Goal: Information Seeking & Learning: Find specific page/section

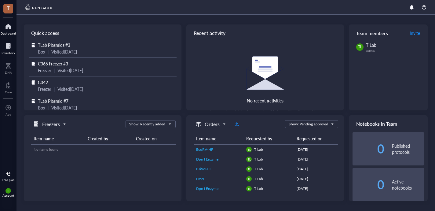
click at [9, 47] on div at bounding box center [8, 46] width 13 height 10
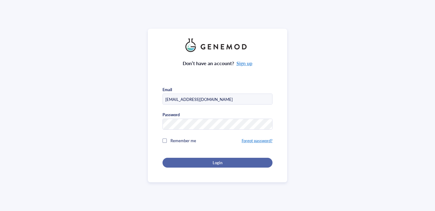
click at [188, 162] on div "Login" at bounding box center [217, 162] width 90 height 5
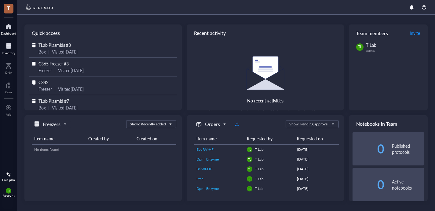
click at [12, 44] on div at bounding box center [8, 46] width 13 height 10
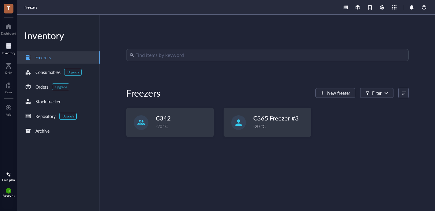
click at [162, 59] on input "search" at bounding box center [270, 55] width 270 height 12
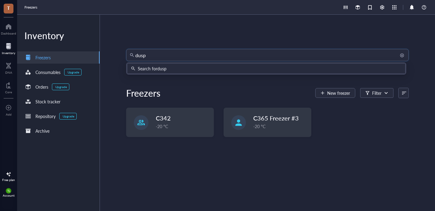
type input "dusp1"
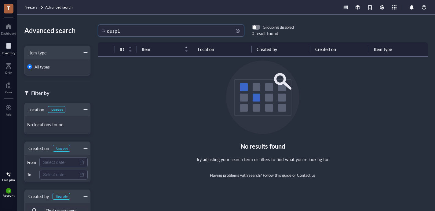
click at [135, 33] on input "dusp1" at bounding box center [174, 31] width 134 height 12
type input "dusp"
click at [138, 31] on input "dusp" at bounding box center [174, 31] width 134 height 12
click at [7, 51] on div "Inventory" at bounding box center [8, 53] width 13 height 4
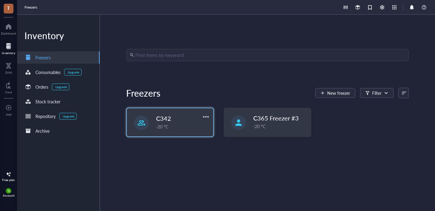
click at [165, 117] on span "C342" at bounding box center [163, 118] width 15 height 9
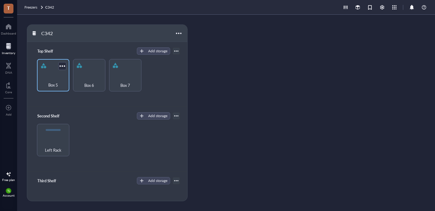
click at [55, 70] on div "Box 5" at bounding box center [53, 75] width 32 height 32
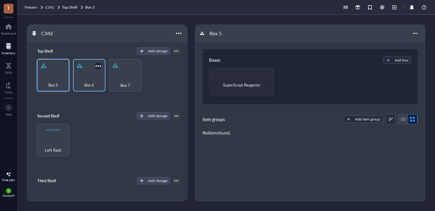
click at [80, 76] on div "Box 6" at bounding box center [89, 81] width 26 height 13
click at [33, 6] on span "Freezers" at bounding box center [30, 7] width 13 height 5
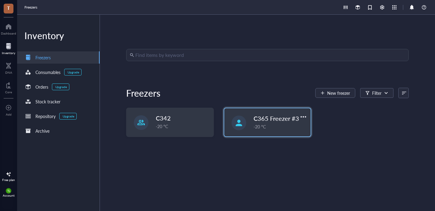
click at [280, 124] on div "-20 °C" at bounding box center [279, 126] width 53 height 7
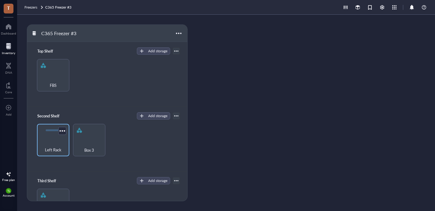
scroll to position [35, 0]
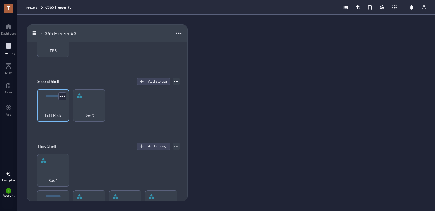
click at [54, 111] on div "Left Rack" at bounding box center [53, 111] width 26 height 13
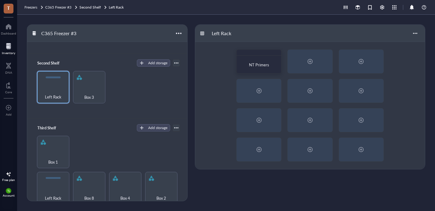
scroll to position [58, 0]
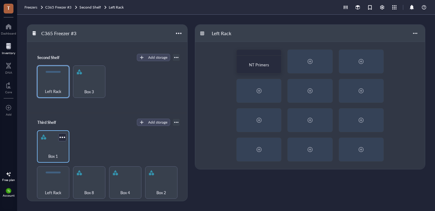
click at [56, 139] on div "Box 1" at bounding box center [53, 146] width 32 height 32
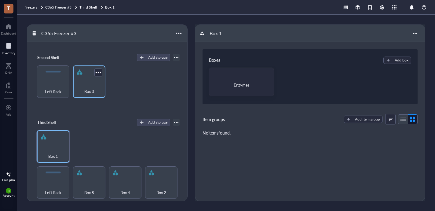
click at [81, 91] on div "Box 3" at bounding box center [89, 87] width 26 height 13
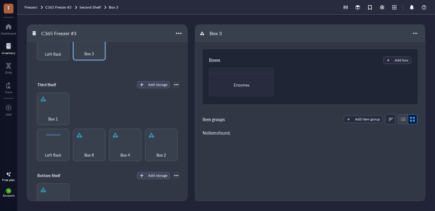
scroll to position [96, 0]
click at [44, 150] on div "Left Rack" at bounding box center [53, 150] width 26 height 13
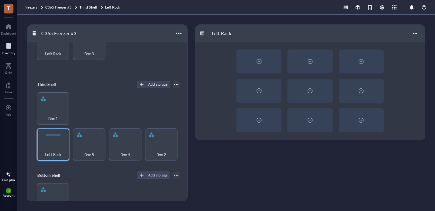
scroll to position [120, 0]
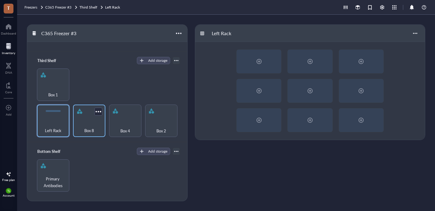
click at [87, 132] on span "Box 8" at bounding box center [89, 130] width 10 height 7
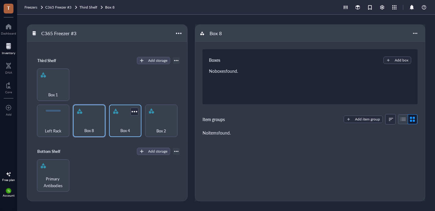
click at [122, 132] on span "Box 4" at bounding box center [125, 130] width 10 height 7
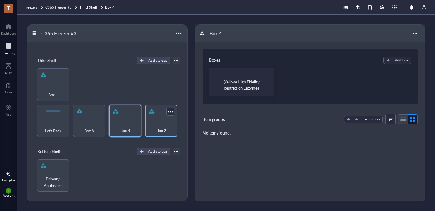
click at [151, 129] on div "Box 2" at bounding box center [161, 126] width 26 height 13
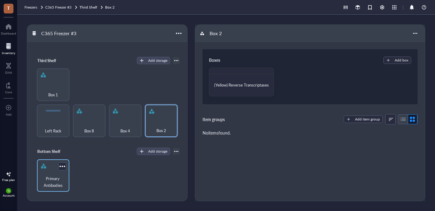
click at [51, 172] on div "Primary Antibodies" at bounding box center [53, 175] width 32 height 32
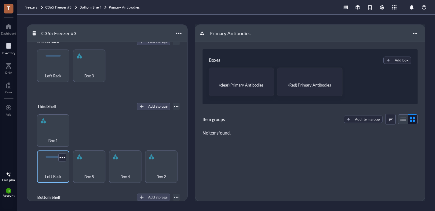
scroll to position [37, 0]
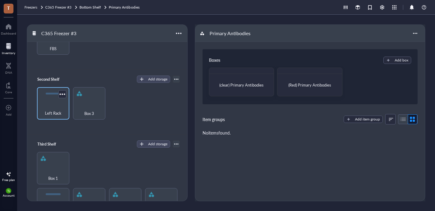
click at [51, 115] on span "Left Rack" at bounding box center [53, 113] width 16 height 7
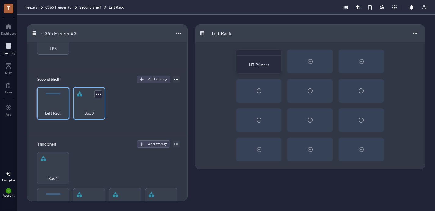
click at [89, 114] on span "Box 3" at bounding box center [89, 113] width 10 height 7
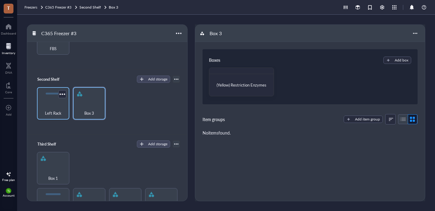
click at [66, 109] on div "Left Rack" at bounding box center [53, 103] width 32 height 32
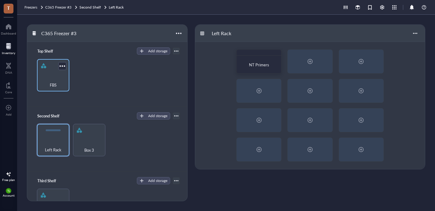
click at [59, 79] on div "FBS" at bounding box center [53, 81] width 26 height 13
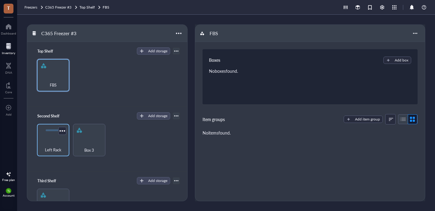
click at [46, 147] on span "Left Rack" at bounding box center [53, 149] width 16 height 7
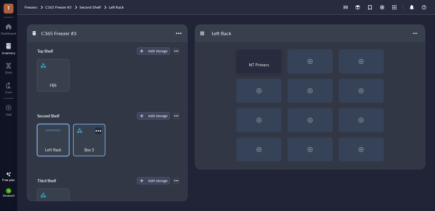
click at [89, 149] on span "Box 3" at bounding box center [89, 149] width 10 height 7
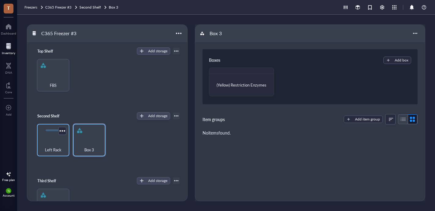
click at [48, 142] on div "Left Rack" at bounding box center [53, 146] width 26 height 13
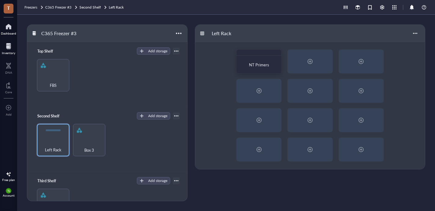
click at [9, 25] on div at bounding box center [8, 27] width 15 height 10
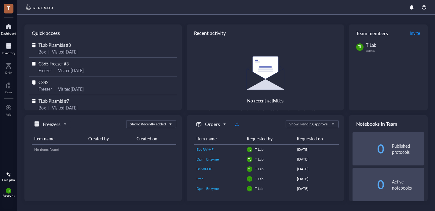
click at [8, 46] on div at bounding box center [8, 46] width 13 height 10
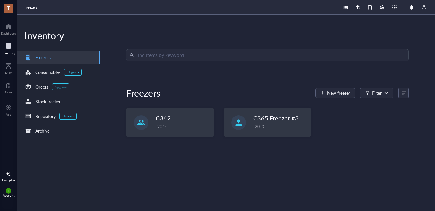
click at [176, 59] on input "search" at bounding box center [270, 55] width 270 height 12
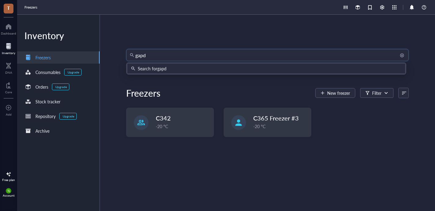
type input "gapdh"
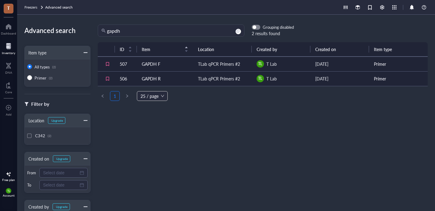
click at [211, 65] on div "TLab qPCR Primers #2" at bounding box center [219, 63] width 42 height 7
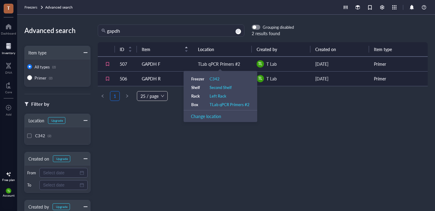
click at [200, 62] on div "TLab qPCR Primers #2" at bounding box center [219, 63] width 42 height 7
click at [214, 62] on div "TLab qPCR Primers #2" at bounding box center [219, 63] width 42 height 7
click at [215, 94] on div "Left Rack" at bounding box center [217, 95] width 17 height 5
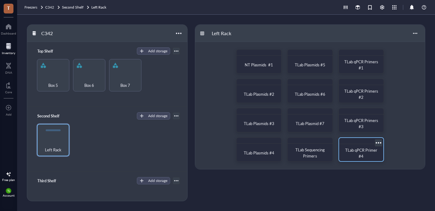
click at [355, 148] on span "TLab qPCR Primer #4" at bounding box center [361, 153] width 33 height 12
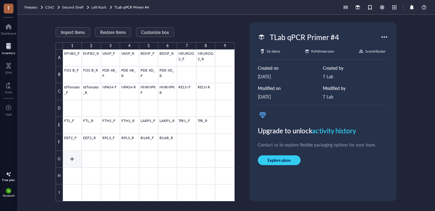
click at [72, 158] on div at bounding box center [149, 124] width 172 height 151
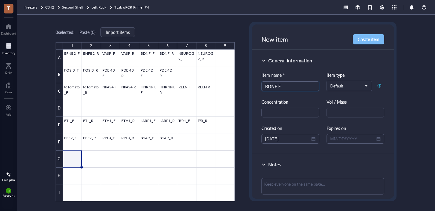
type input "BDNF F"
click at [374, 38] on span "Create item" at bounding box center [369, 39] width 22 height 5
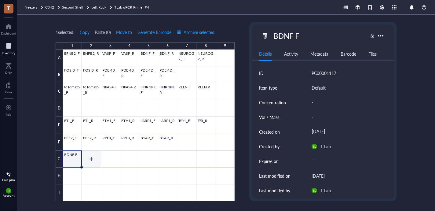
click at [93, 155] on div at bounding box center [149, 124] width 172 height 151
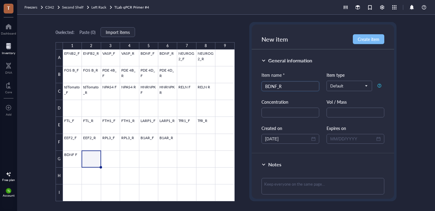
type input "BDNF_R"
click at [368, 38] on span "Create item" at bounding box center [369, 39] width 22 height 5
click at [109, 157] on div at bounding box center [149, 124] width 172 height 151
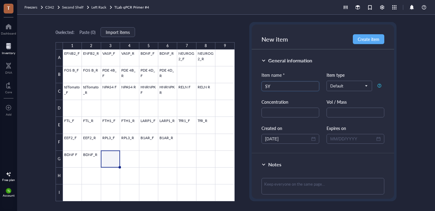
type input "S"
type input "UNCX_F"
click at [373, 38] on span "Create item" at bounding box center [369, 39] width 22 height 5
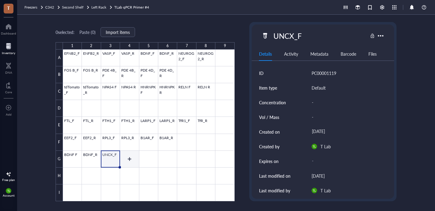
click at [129, 157] on div at bounding box center [149, 124] width 172 height 151
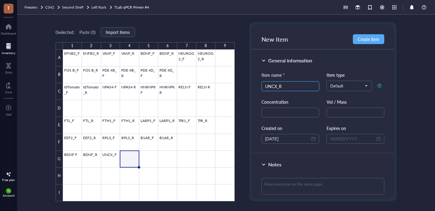
type input "UNCX_R"
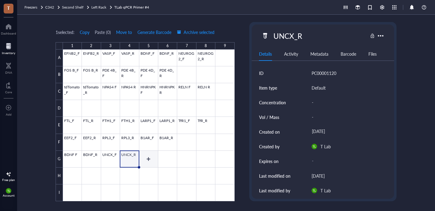
click at [151, 157] on div at bounding box center [149, 124] width 172 height 151
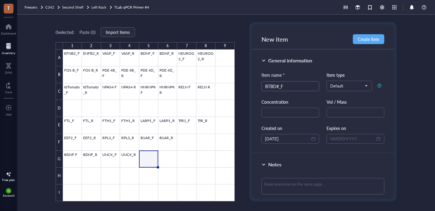
type input "BTBD#_F"
click at [165, 154] on div at bounding box center [149, 124] width 172 height 151
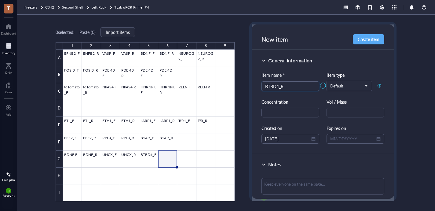
type input "BTBD4_R"
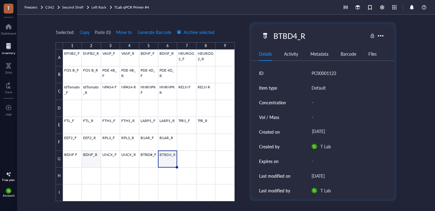
click at [88, 156] on div at bounding box center [149, 124] width 172 height 151
click at [101, 6] on span "Left Rack" at bounding box center [98, 7] width 15 height 5
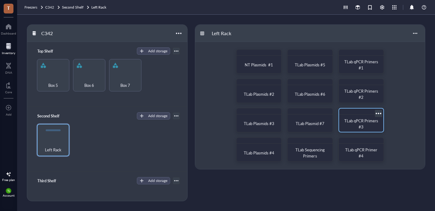
click at [375, 125] on div "TLab qPCR Primers #3" at bounding box center [361, 124] width 35 height 12
click at [355, 95] on div "TLab qPCR Primers #2" at bounding box center [361, 94] width 35 height 12
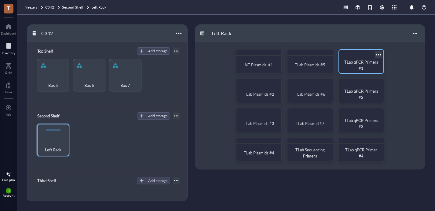
click at [359, 65] on span "TLab qPCR Primers #1" at bounding box center [361, 65] width 35 height 12
click at [7, 29] on div at bounding box center [8, 27] width 15 height 10
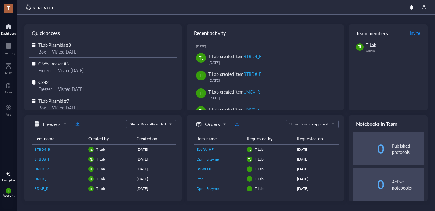
click at [133, 8] on div at bounding box center [226, 7] width 418 height 15
click at [10, 51] on div "Inventory" at bounding box center [8, 53] width 13 height 4
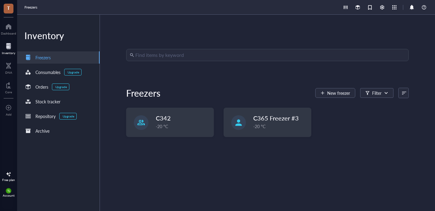
click at [154, 54] on input "search" at bounding box center [270, 55] width 270 height 12
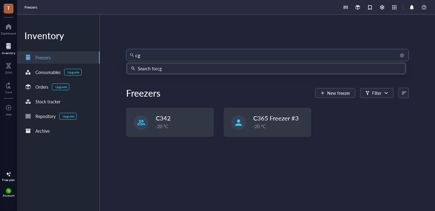
type input "cga"
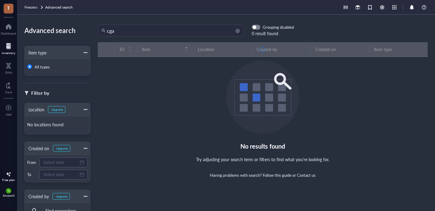
click at [166, 36] on div "cga" at bounding box center [171, 30] width 147 height 12
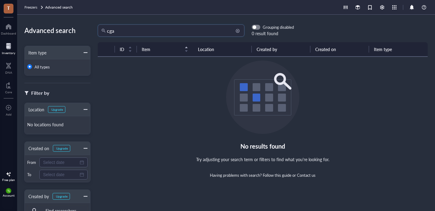
click at [159, 31] on input "cga" at bounding box center [174, 31] width 134 height 12
type input "dusp"
click at [8, 66] on div at bounding box center [8, 66] width 7 height 10
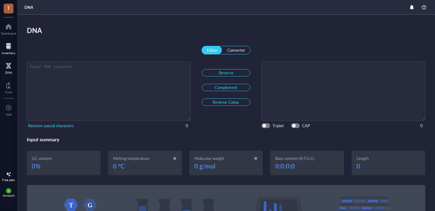
click at [8, 43] on div at bounding box center [8, 46] width 13 height 10
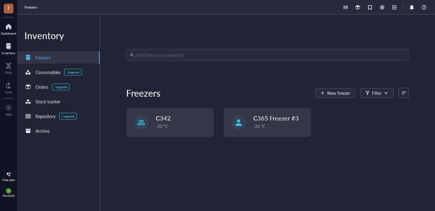
click at [11, 29] on div at bounding box center [8, 27] width 15 height 10
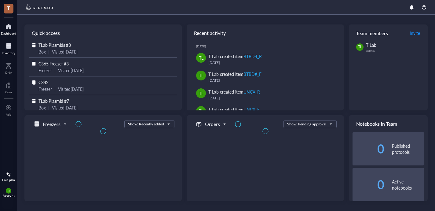
click at [10, 51] on div "Inventory" at bounding box center [8, 53] width 13 height 4
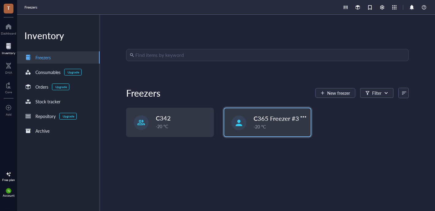
click at [278, 127] on div "-20 °C" at bounding box center [279, 126] width 53 height 7
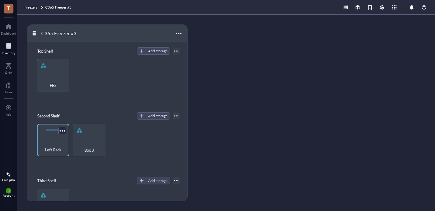
click at [46, 146] on span "Left Rack" at bounding box center [53, 149] width 16 height 7
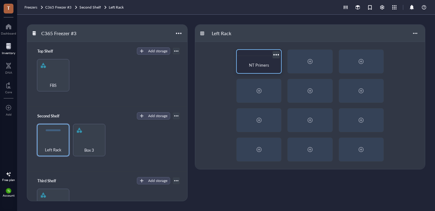
click at [269, 70] on div "NT Primers" at bounding box center [258, 64] width 39 height 13
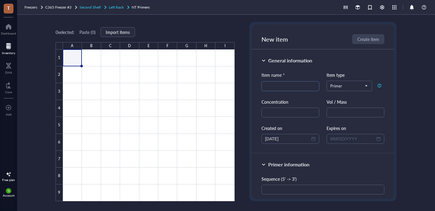
click at [90, 7] on span "Second Shelf" at bounding box center [89, 7] width 21 height 5
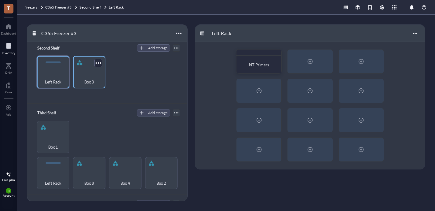
scroll to position [120, 0]
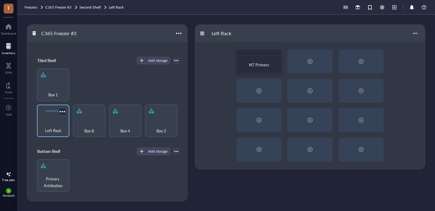
click at [53, 127] on span "Left Rack" at bounding box center [53, 130] width 16 height 7
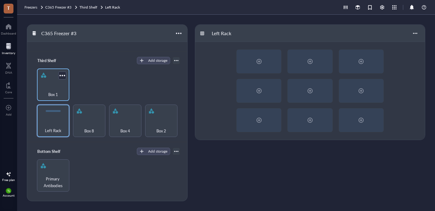
click at [57, 96] on span "Box 1" at bounding box center [53, 94] width 10 height 7
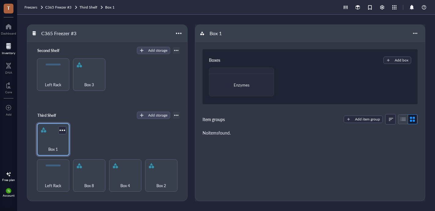
scroll to position [65, 0]
click at [53, 82] on span "Left Rack" at bounding box center [53, 85] width 16 height 7
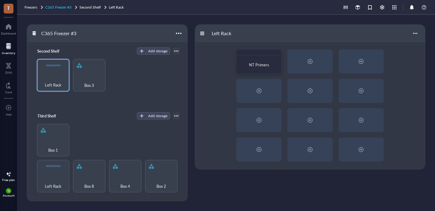
click at [67, 7] on span "C365 Freezer #3" at bounding box center [58, 7] width 26 height 5
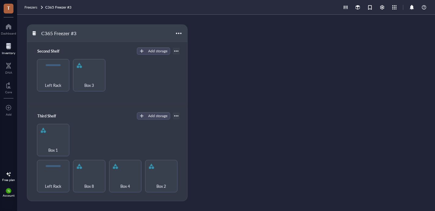
click at [6, 52] on div "Inventory" at bounding box center [8, 53] width 13 height 4
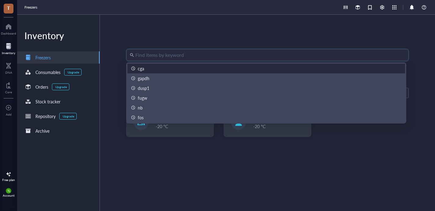
click at [175, 53] on input "search" at bounding box center [270, 55] width 270 height 12
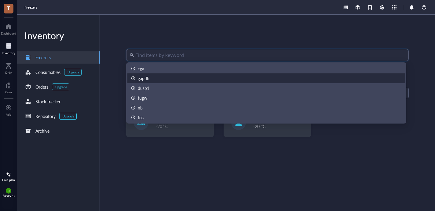
click at [163, 76] on div "gapdh" at bounding box center [266, 78] width 270 height 7
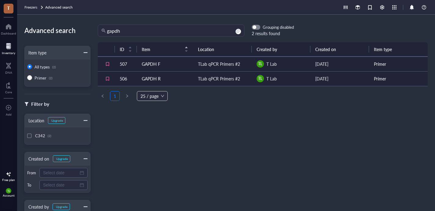
click at [150, 61] on td "GAPDH F" at bounding box center [165, 63] width 56 height 15
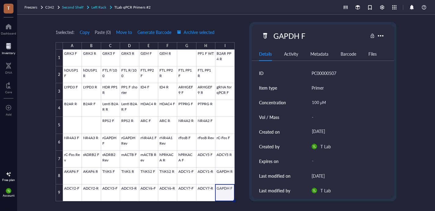
click at [97, 5] on span "Left Rack" at bounding box center [98, 7] width 15 height 5
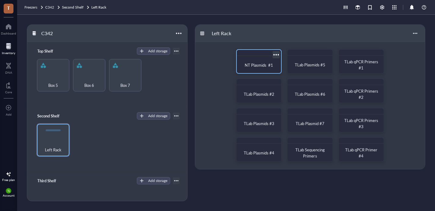
click at [262, 69] on div "NT Plasmids #1" at bounding box center [258, 64] width 39 height 13
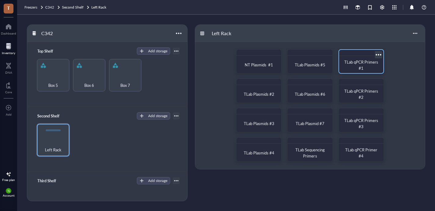
click at [347, 65] on div "TLab qPCR Primers #1" at bounding box center [361, 65] width 35 height 12
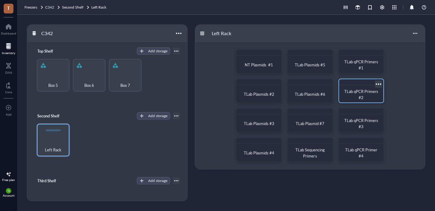
click at [349, 97] on div "TLab qPCR Primers #2" at bounding box center [361, 94] width 35 height 12
